Goal: Task Accomplishment & Management: Use online tool/utility

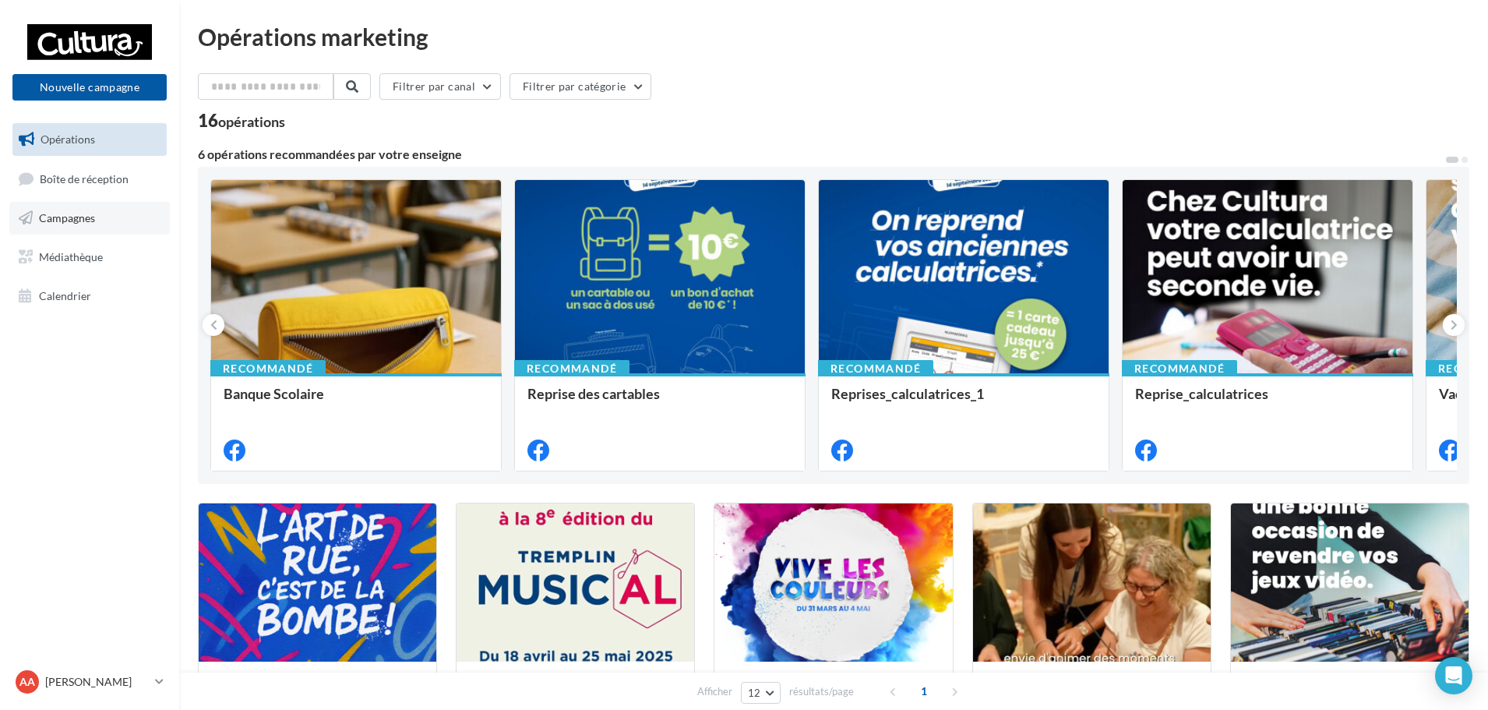
click at [101, 231] on link "Campagnes" at bounding box center [89, 218] width 160 height 33
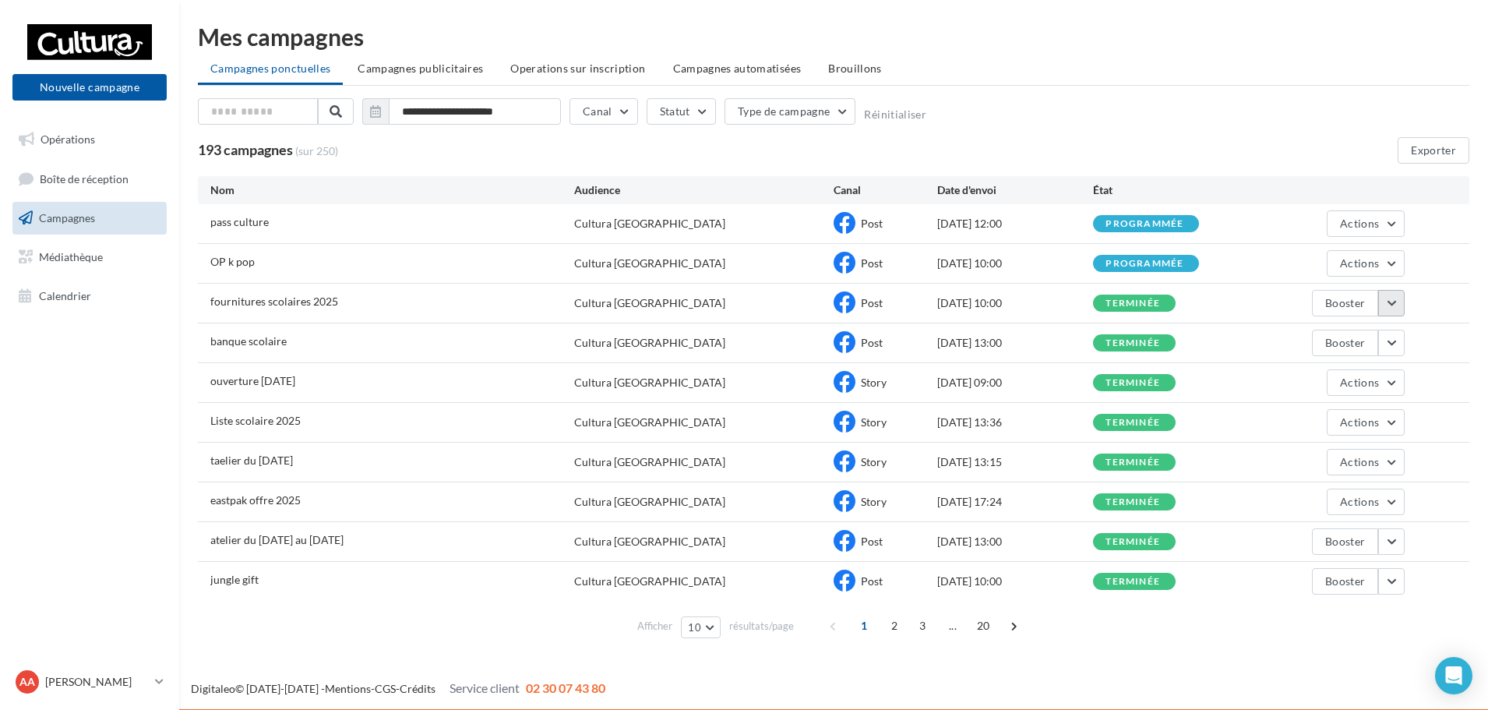
click at [1383, 302] on button "button" at bounding box center [1391, 303] width 26 height 26
click at [1378, 334] on button "Voir les résultats" at bounding box center [1327, 339] width 156 height 41
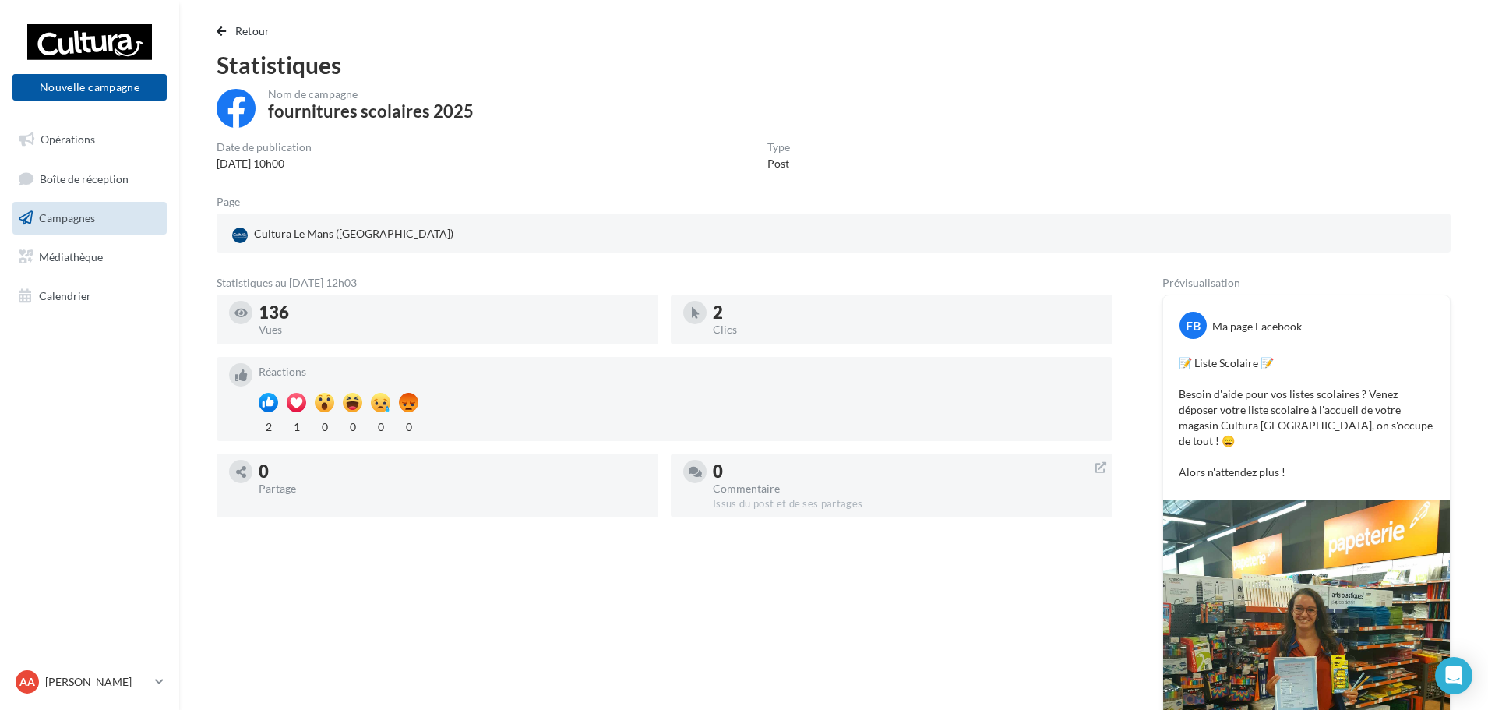
scroll to position [15, 0]
click at [223, 37] on span "button" at bounding box center [221, 31] width 9 height 11
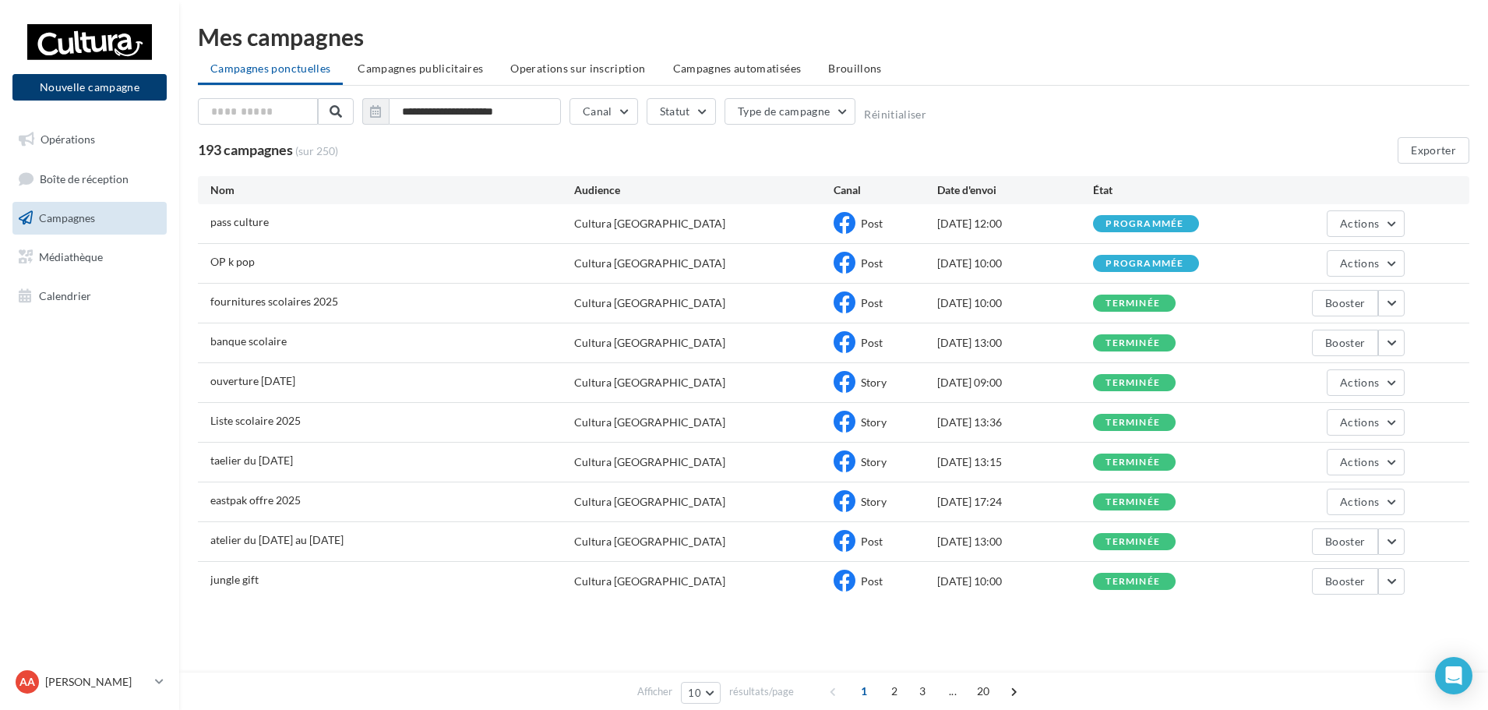
click at [62, 77] on button "Nouvelle campagne" at bounding box center [89, 87] width 154 height 26
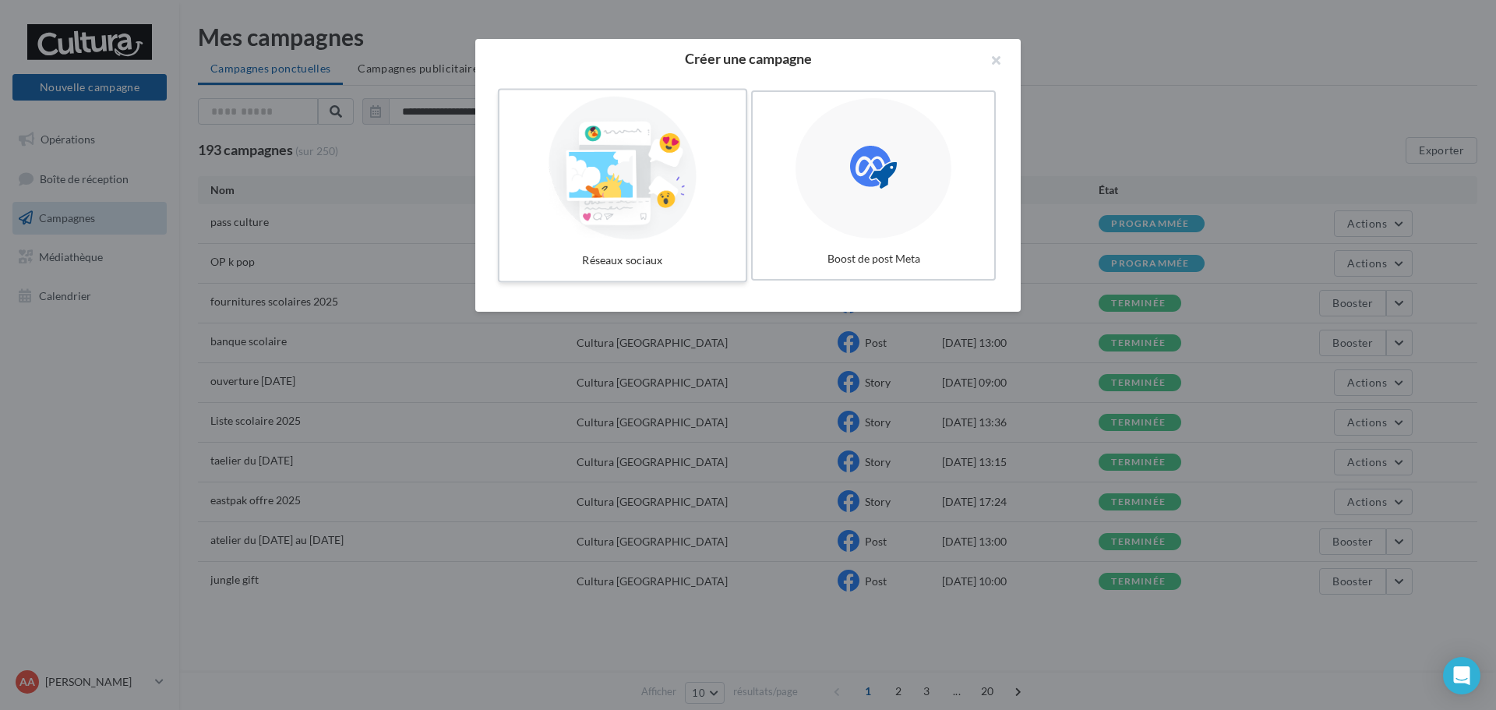
click at [545, 147] on div at bounding box center [623, 168] width 234 height 143
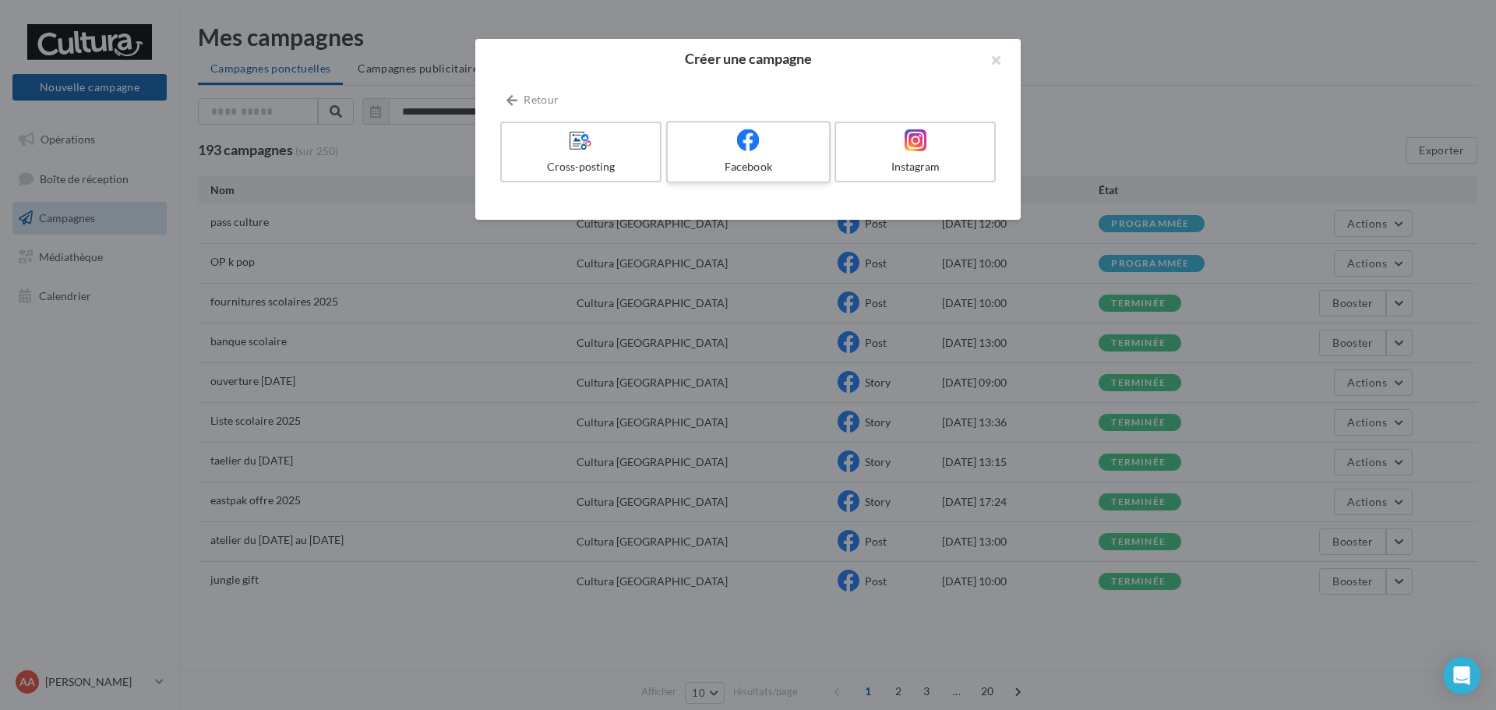
click at [769, 150] on div at bounding box center [748, 141] width 148 height 24
